Goal: Task Accomplishment & Management: Use online tool/utility

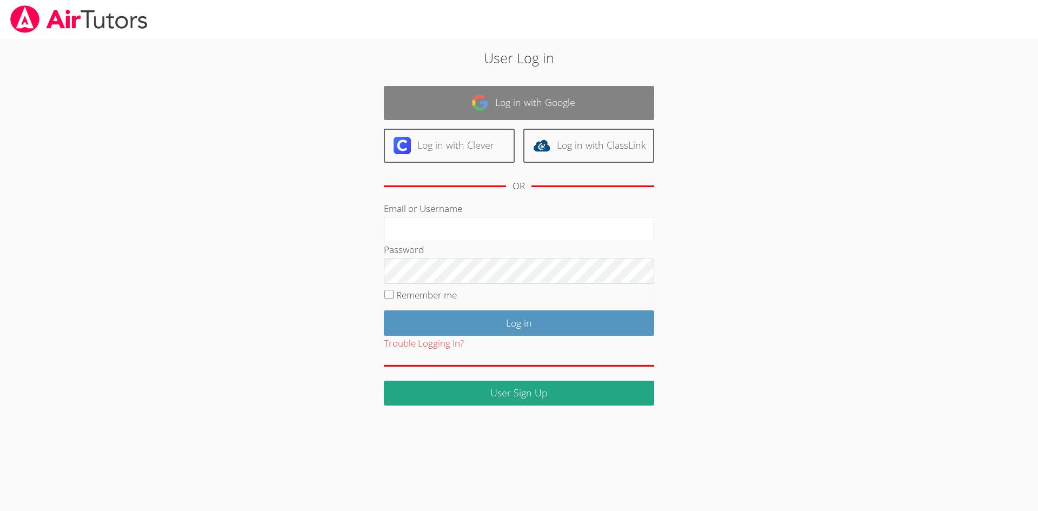
click at [533, 98] on link "Log in with Google" at bounding box center [519, 103] width 270 height 34
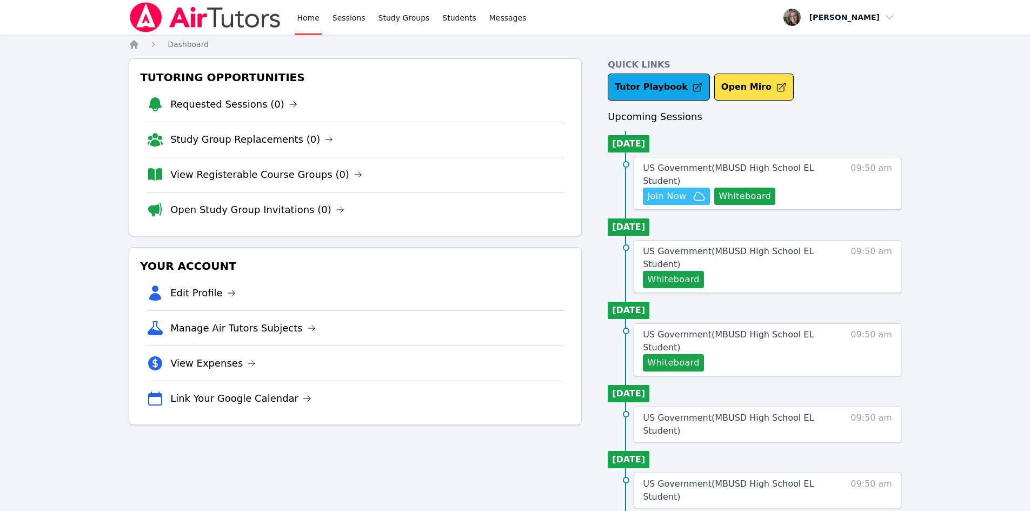
click at [664, 198] on span "Join Now" at bounding box center [666, 196] width 39 height 13
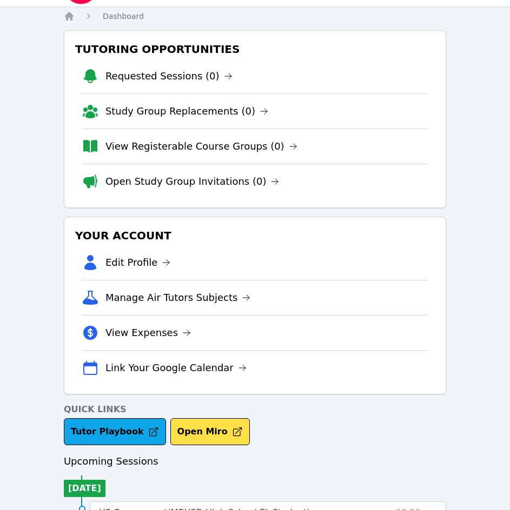
scroll to position [2, 0]
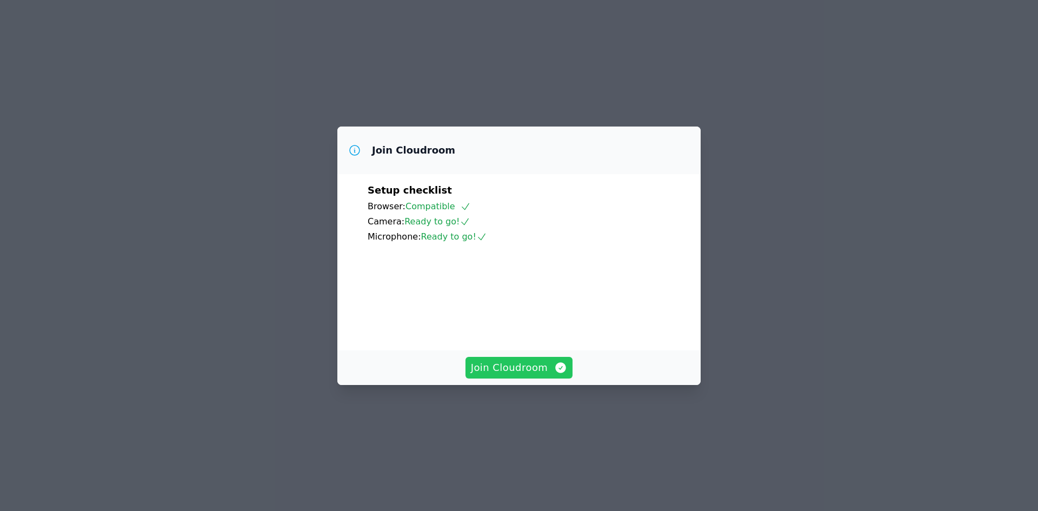
click at [522, 375] on span "Join Cloudroom" at bounding box center [519, 367] width 97 height 15
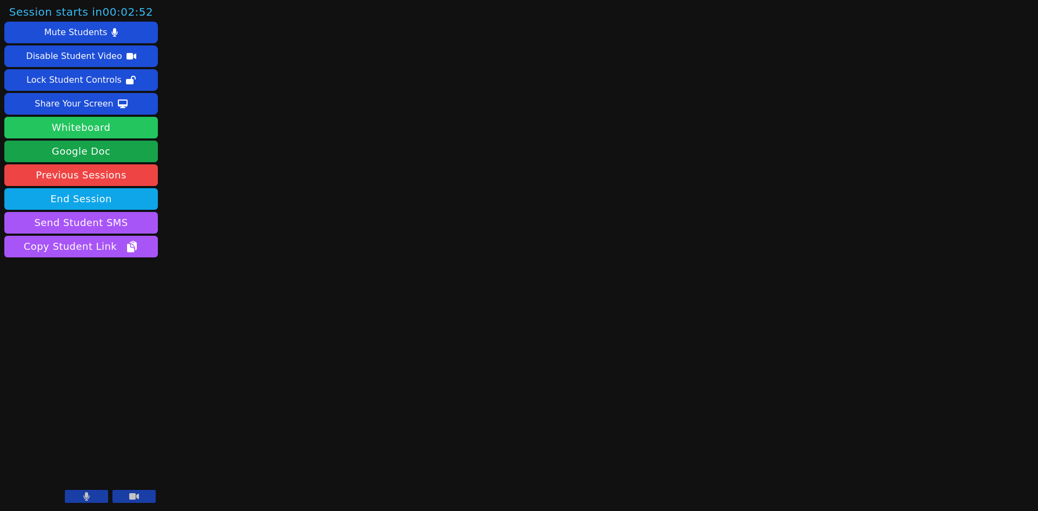
click at [51, 132] on button "Whiteboard" at bounding box center [81, 128] width 154 height 22
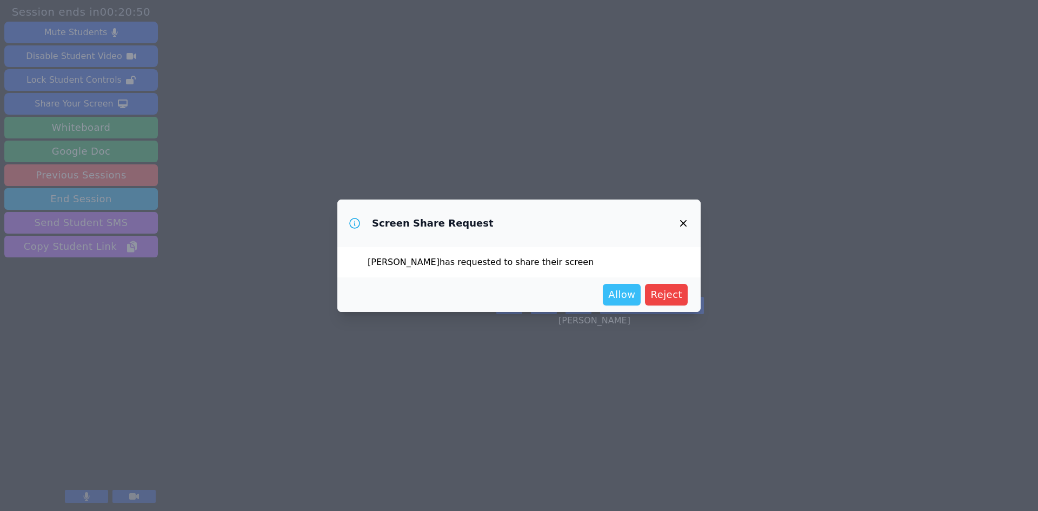
click at [625, 300] on span "Allow" at bounding box center [621, 294] width 27 height 15
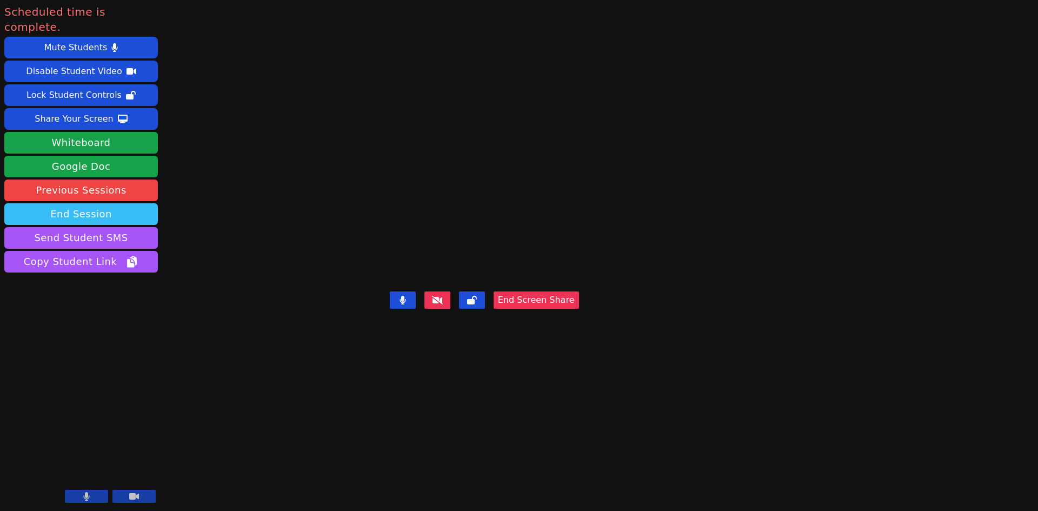
click at [42, 203] on button "End Session" at bounding box center [81, 214] width 154 height 22
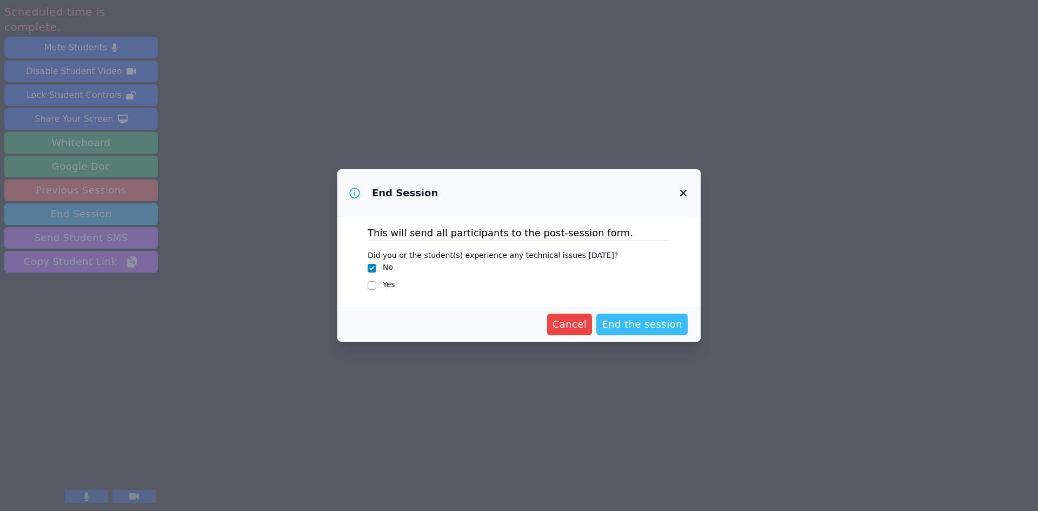
click at [642, 326] on span "End the session" at bounding box center [642, 324] width 81 height 15
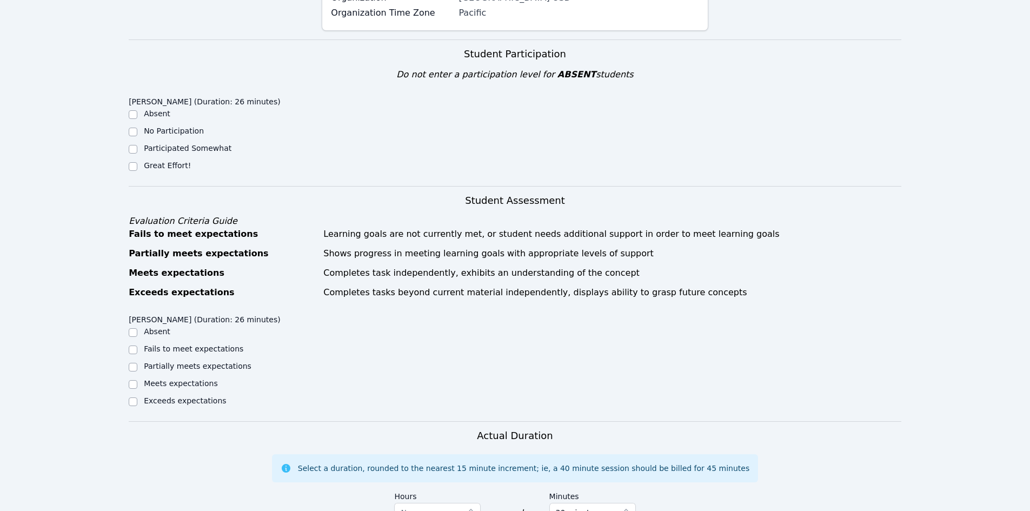
scroll to position [216, 0]
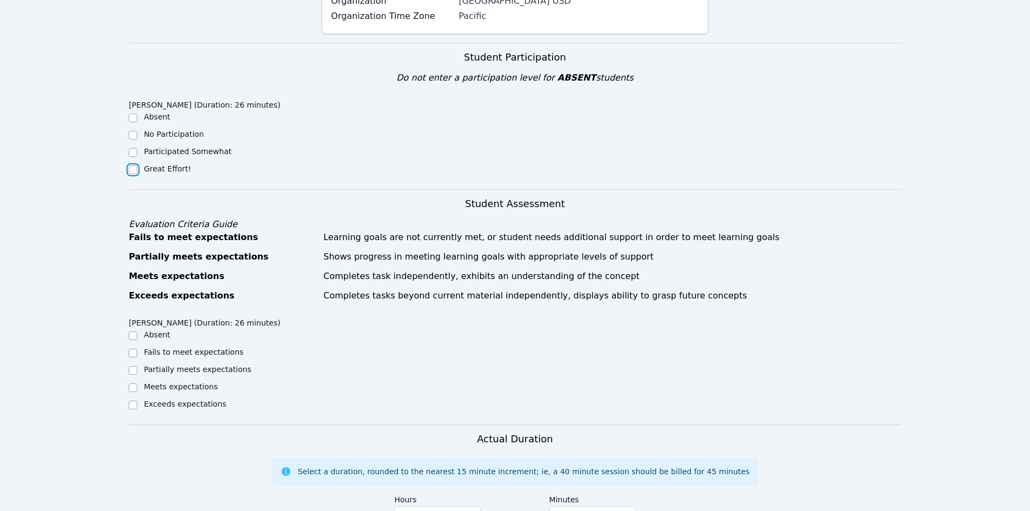
click at [134, 171] on input "Great Effort!" at bounding box center [133, 169] width 9 height 9
checkbox input "true"
click at [89, 258] on div "Home Sessions Study Groups Students Messages Open user menu Kristy Eden Open ma…" at bounding box center [515, 336] width 1030 height 1104
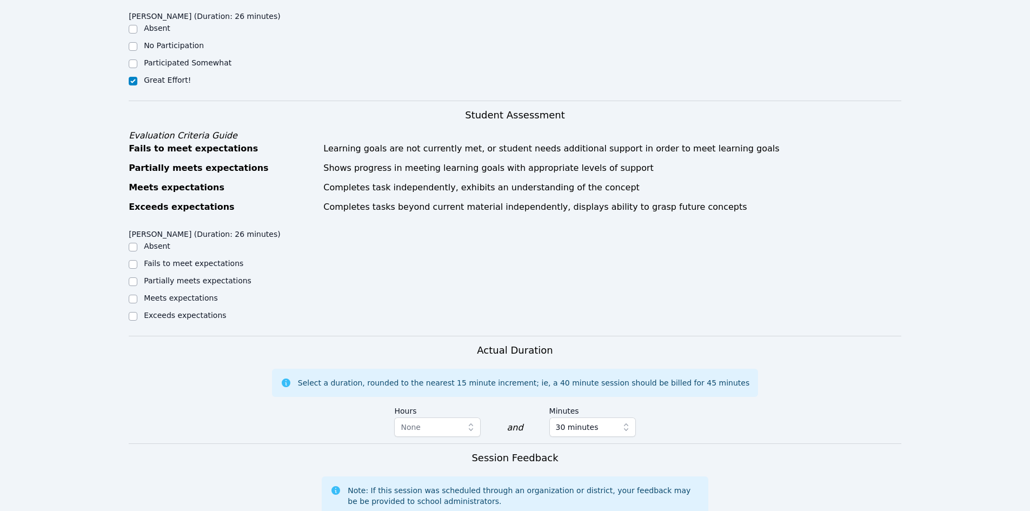
scroll to position [324, 0]
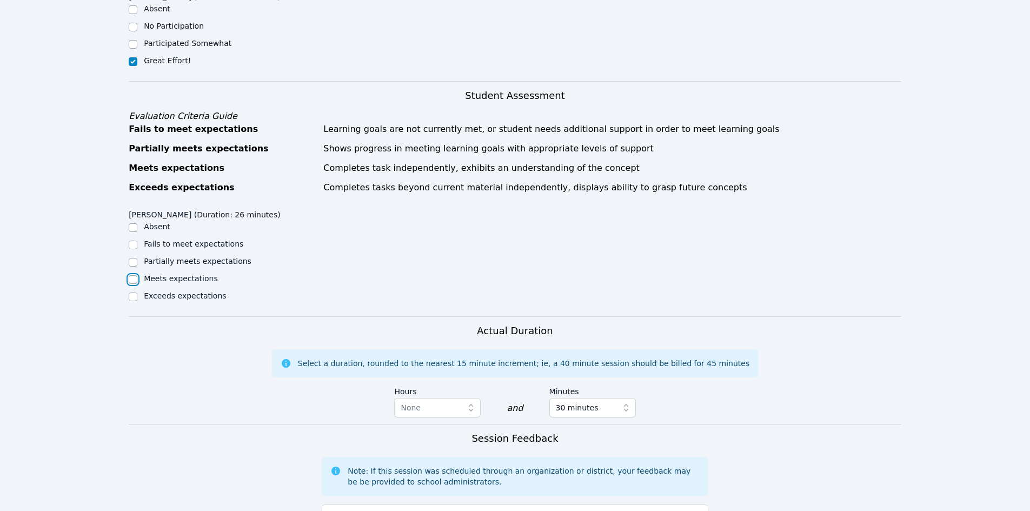
click at [132, 281] on input "Meets expectations" at bounding box center [133, 279] width 9 height 9
checkbox input "true"
click at [155, 342] on div "Actual Duration Select a duration, rounded to the nearest 15 minute increment; …" at bounding box center [515, 373] width 773 height 101
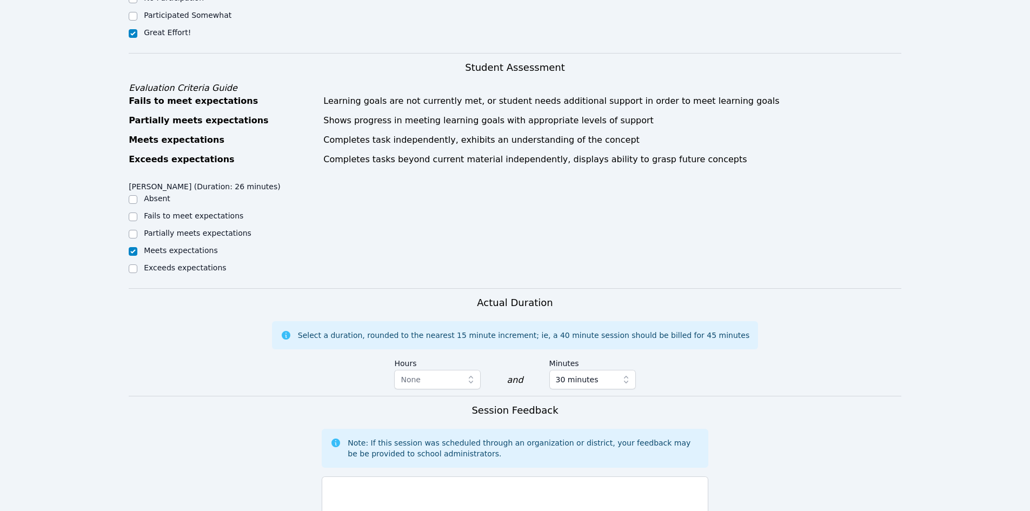
scroll to position [487, 0]
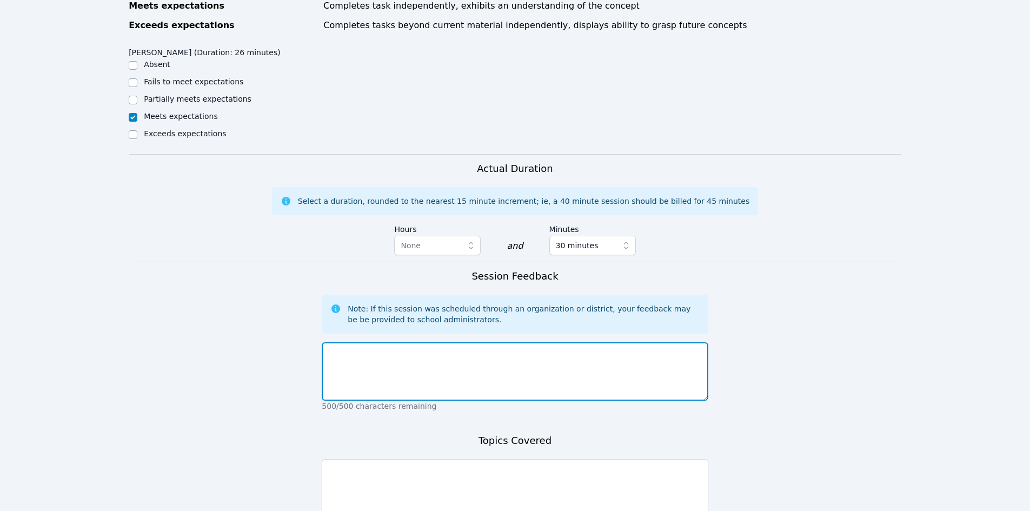
click at [448, 359] on textarea at bounding box center [515, 371] width 386 height 58
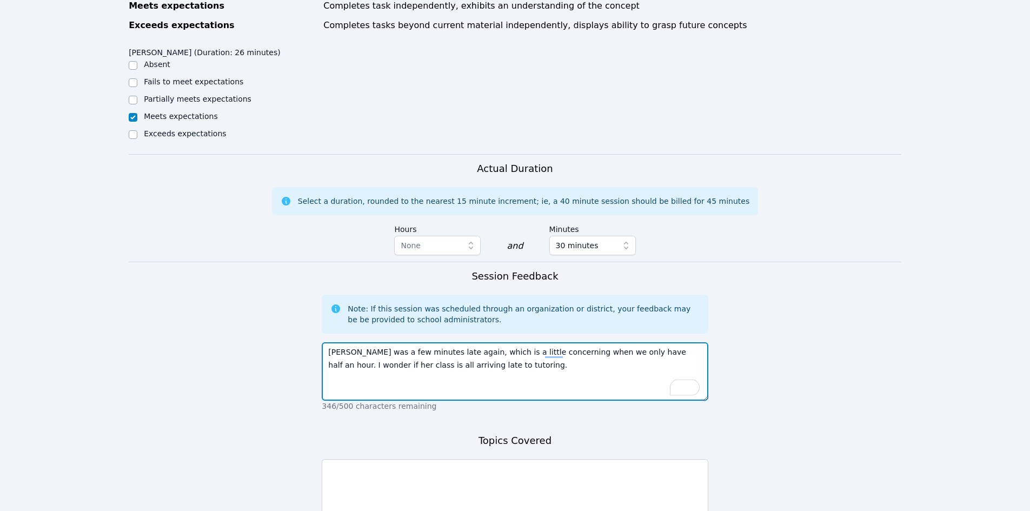
click at [357, 367] on textarea "Shanna was a few minutes late again, which is a little concerning when we only …" at bounding box center [515, 371] width 386 height 58
click at [554, 373] on textarea "Shanna was a few minutes late again, which is a little concerning, especially s…" at bounding box center [515, 371] width 386 height 58
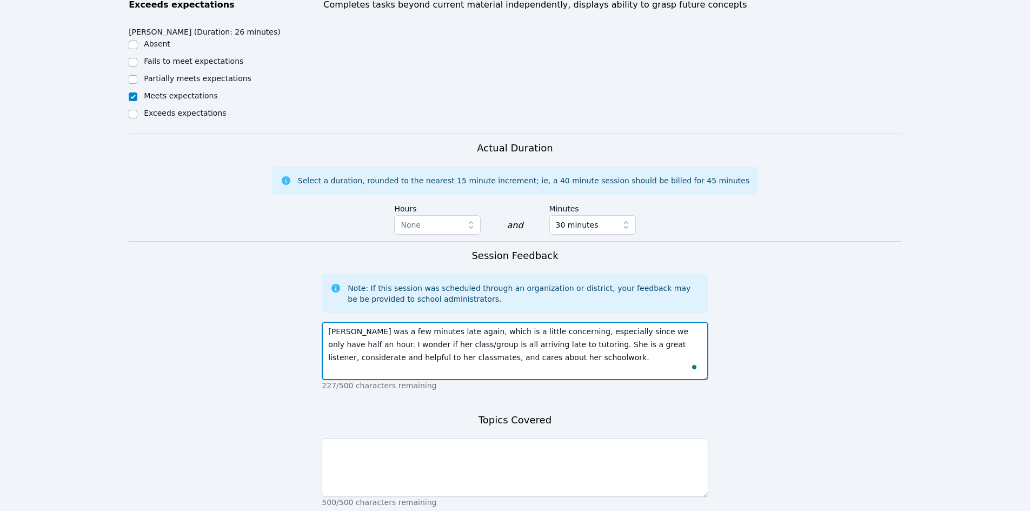
scroll to position [541, 0]
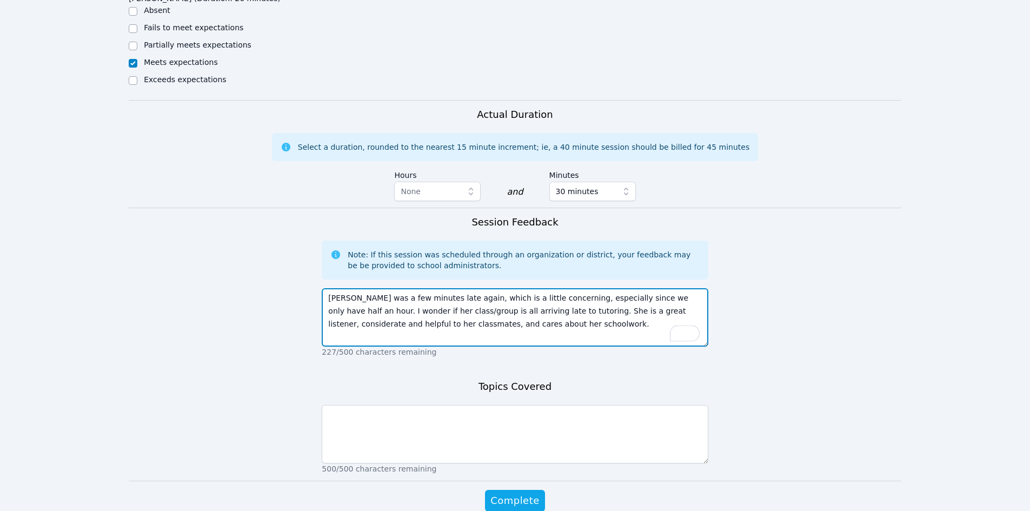
type textarea "Shanna was a few minutes late again, which is a little concerning, especially s…"
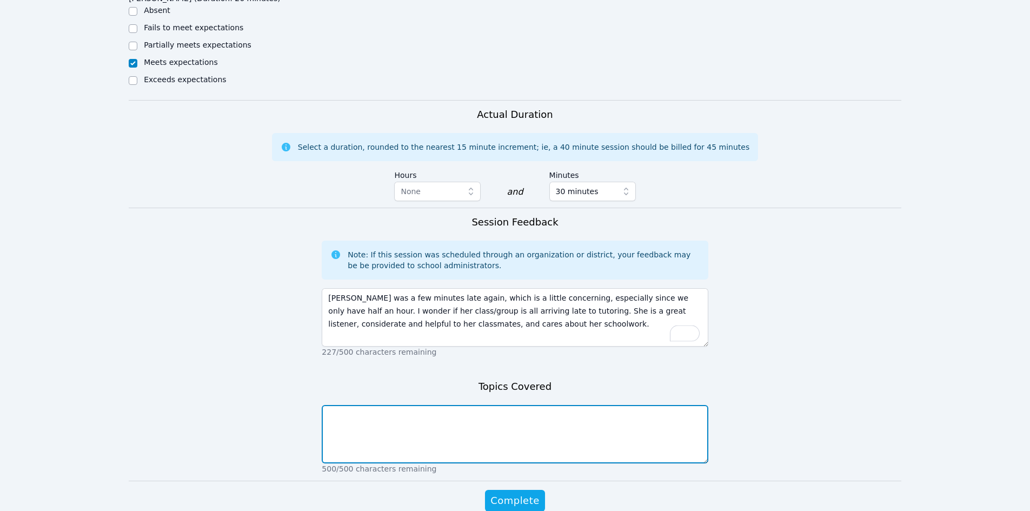
click at [512, 442] on textarea at bounding box center [515, 434] width 386 height 58
type textarea "T"
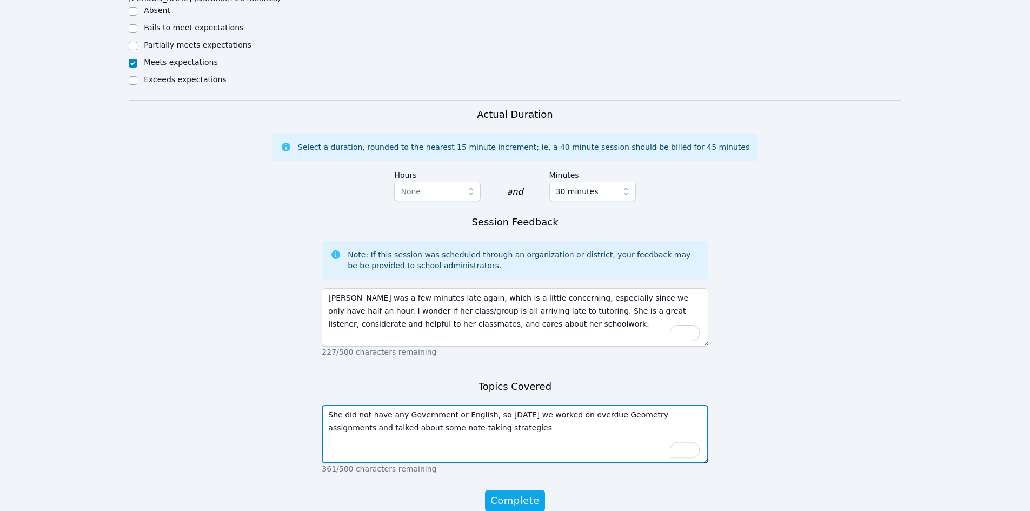
click at [681, 415] on textarea "She did not have any Government or English, so today we worked on overdue Geome…" at bounding box center [515, 434] width 386 height 58
type textarea "She did not have any Government or English, so today we worked on overdue Geome…"
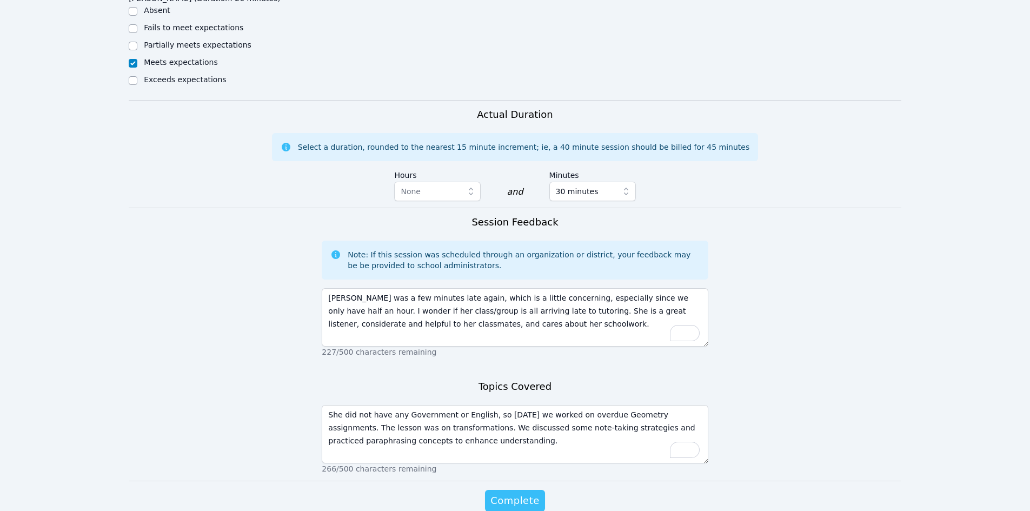
click at [521, 498] on span "Complete" at bounding box center [514, 500] width 49 height 15
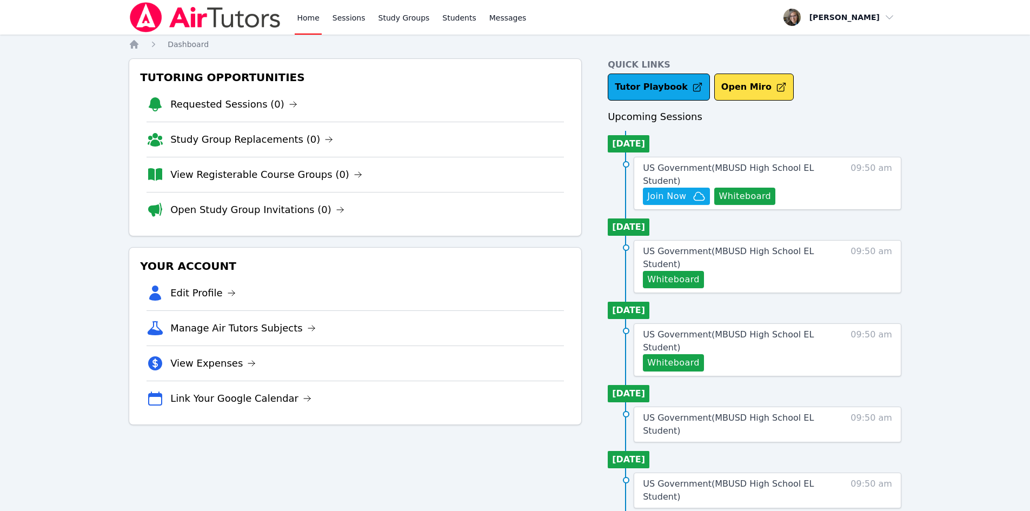
scroll to position [2, 0]
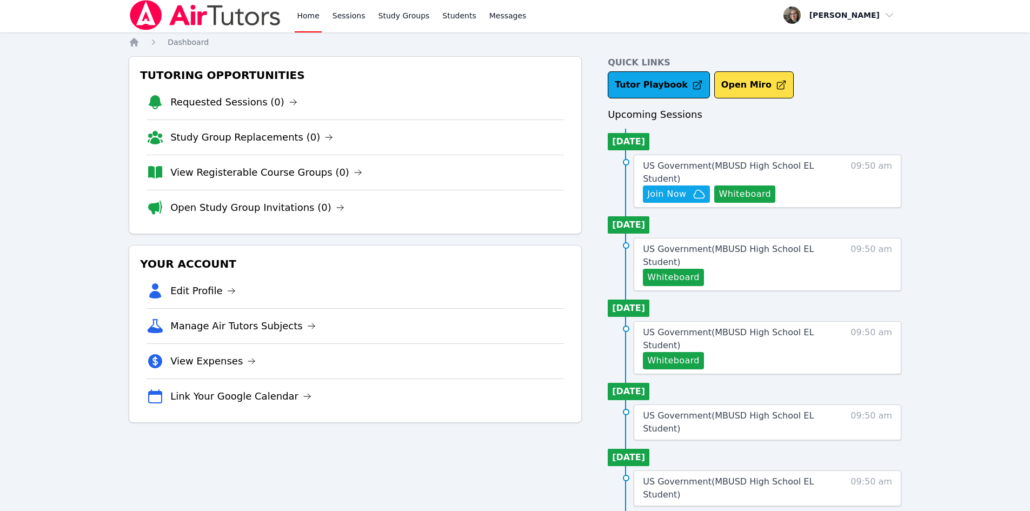
click at [254, 1] on img at bounding box center [205, 15] width 153 height 30
